Goal: Task Accomplishment & Management: Manage account settings

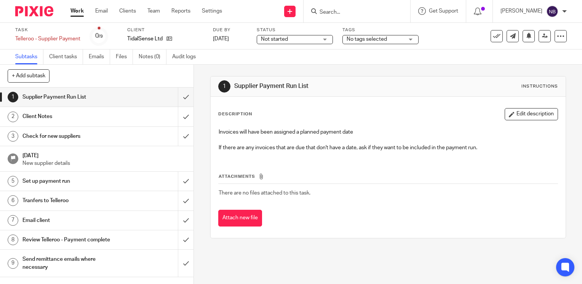
click at [72, 10] on link "Work" at bounding box center [76, 11] width 13 height 8
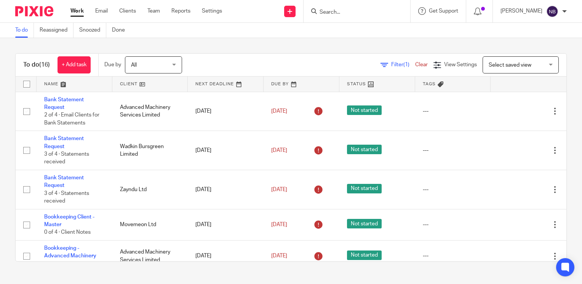
click at [126, 83] on link at bounding box center [150, 84] width 76 height 15
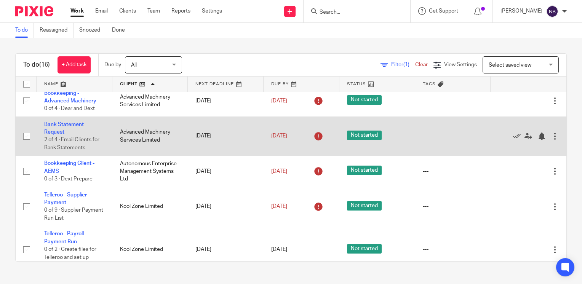
scroll to position [13, 0]
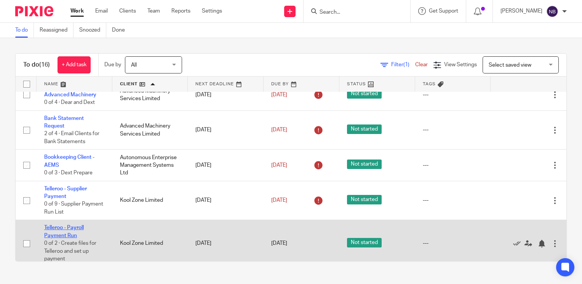
click at [57, 234] on link "Telleroo - Payroll Payment Run" at bounding box center [64, 231] width 40 height 13
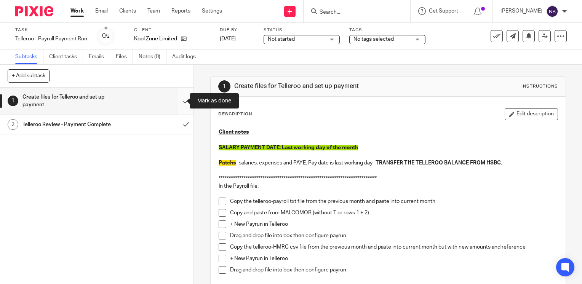
click at [182, 104] on input "submit" at bounding box center [96, 101] width 193 height 27
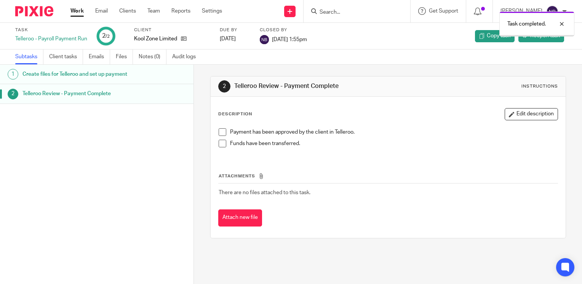
click at [75, 11] on link "Work" at bounding box center [76, 11] width 13 height 8
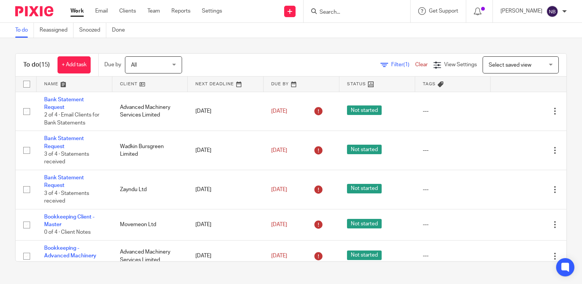
click at [127, 85] on link at bounding box center [150, 84] width 76 height 15
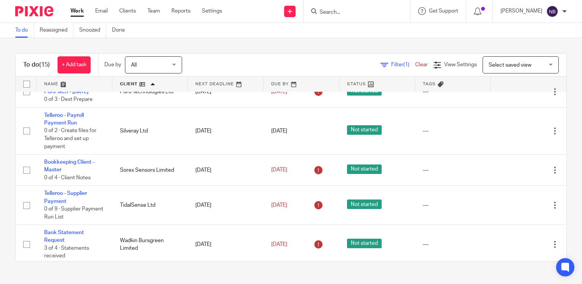
scroll to position [244, 0]
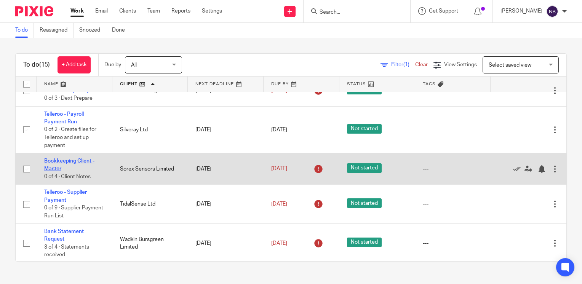
click at [60, 168] on link "Bookkeeping Client - Master" at bounding box center [69, 164] width 50 height 13
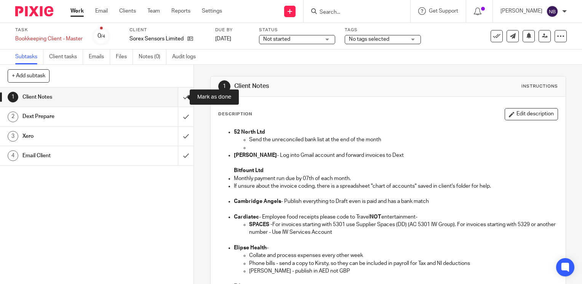
click at [176, 99] on input "submit" at bounding box center [96, 97] width 193 height 19
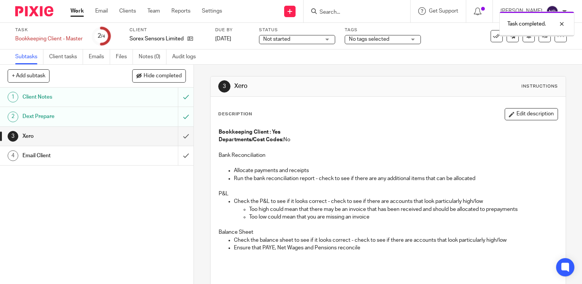
click at [177, 131] on input "submit" at bounding box center [96, 136] width 193 height 19
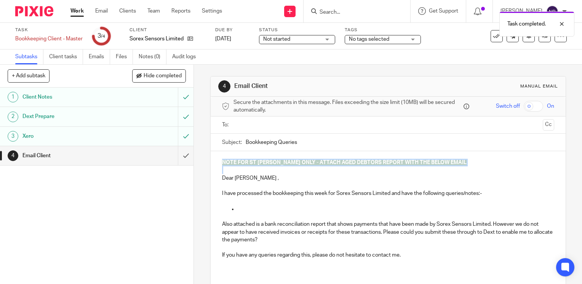
click at [216, 163] on div "NOTE FOR ST JOHN ONLY - ATTACH AGED DEBTORS REPORT WITH THE BELOW EMAIL Dear An…" at bounding box center [387, 211] width 355 height 121
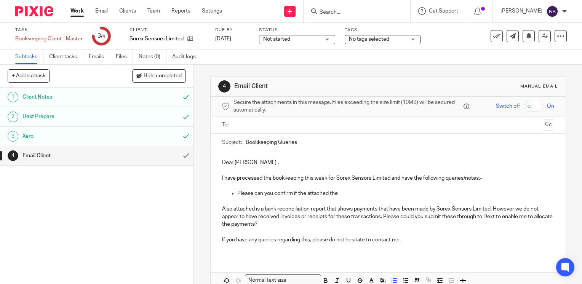
click at [230, 127] on div "To: Cc" at bounding box center [388, 124] width 332 height 17
click at [239, 126] on input "text" at bounding box center [387, 125] width 303 height 9
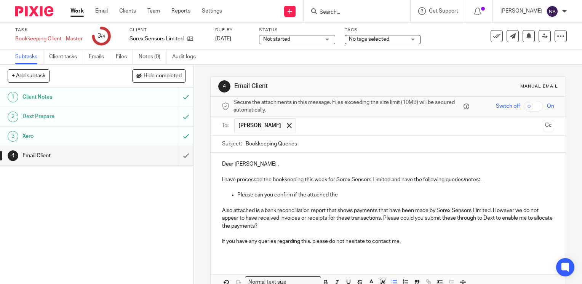
click at [362, 196] on p "Please can you confirm if the attached the" at bounding box center [395, 195] width 317 height 8
click at [295, 196] on p "Please can you confirm if the attached the invoice for Exchange TMP unit (recon…" at bounding box center [395, 195] width 317 height 8
click at [382, 194] on p "Please can you confirm regarding the attached the invoice for Exchange TMP unit…" at bounding box center [395, 195] width 317 height 8
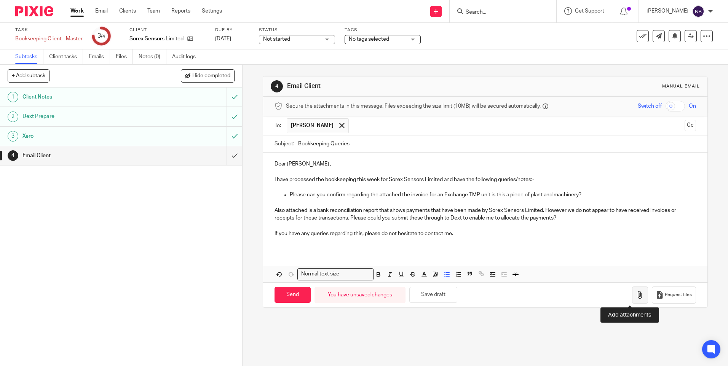
click at [581, 284] on icon "button" at bounding box center [640, 295] width 8 height 8
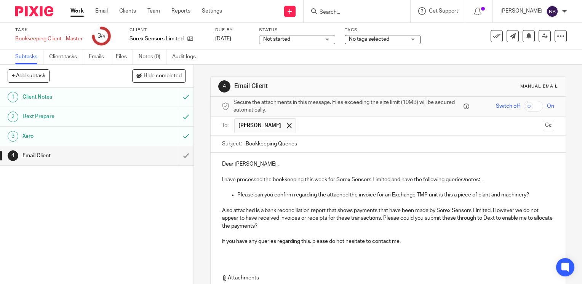
click at [501, 194] on p "Please can you confirm regarding the attached the invoice for an Exchange TMP u…" at bounding box center [395, 195] width 317 height 8
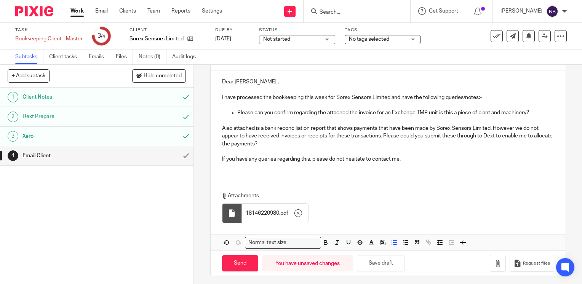
scroll to position [84, 0]
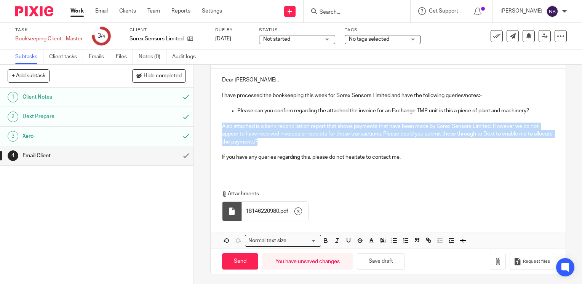
drag, startPoint x: 275, startPoint y: 142, endPoint x: 219, endPoint y: 129, distance: 57.1
click at [222, 124] on p "Also attached is a bank reconciliation report that shows payments that have bee…" at bounding box center [388, 134] width 332 height 23
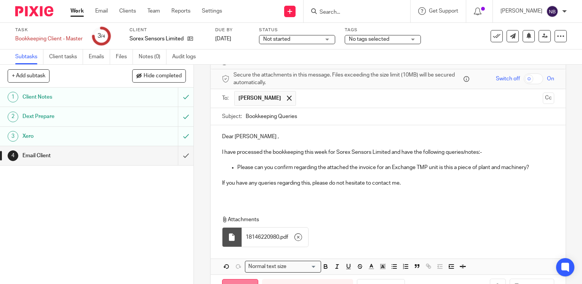
scroll to position [38, 0]
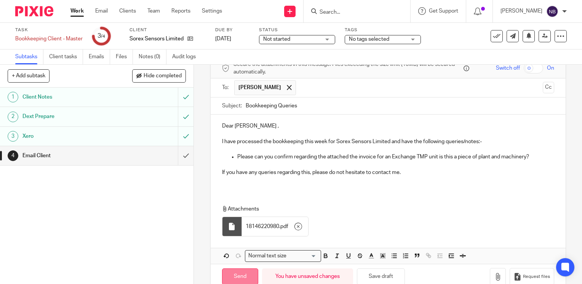
click at [225, 273] on input "Send" at bounding box center [240, 276] width 36 height 16
type input "Sent"
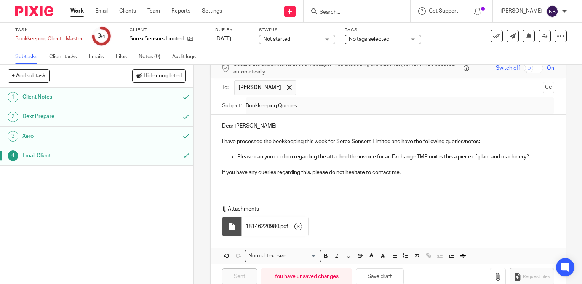
click at [484, 169] on p "If you have any queries regarding this, please do not hesitate to contact me." at bounding box center [388, 173] width 332 height 8
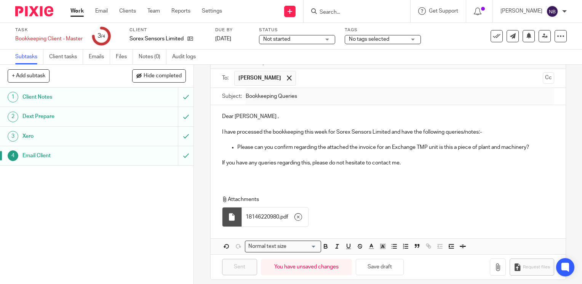
scroll to position [53, 0]
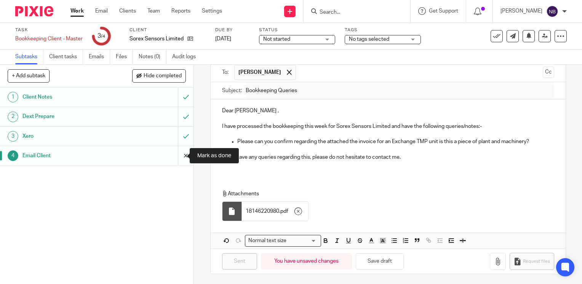
click at [180, 150] on input "submit" at bounding box center [96, 155] width 193 height 19
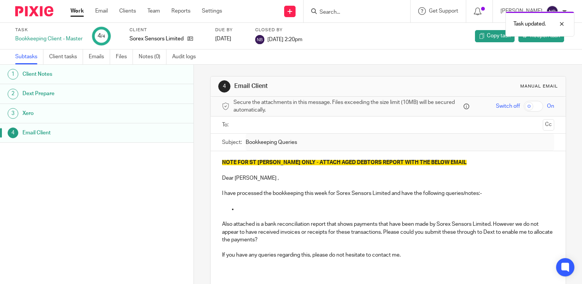
click at [82, 12] on link "Work" at bounding box center [76, 11] width 13 height 8
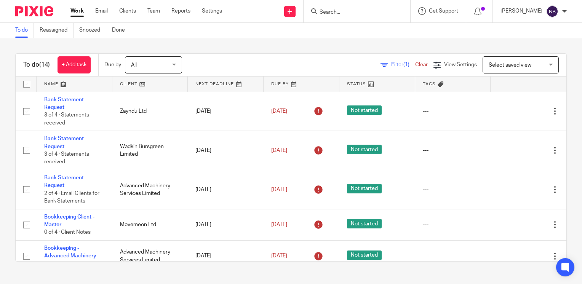
click at [131, 86] on link at bounding box center [150, 84] width 76 height 15
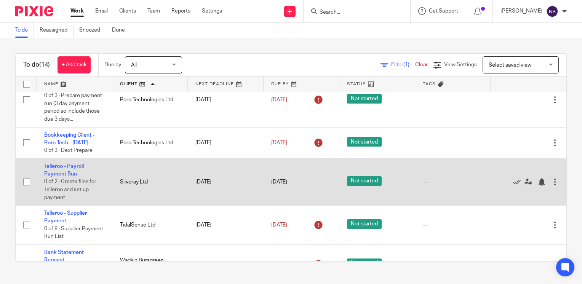
scroll to position [241, 0]
